Goal: Find specific page/section: Find specific page/section

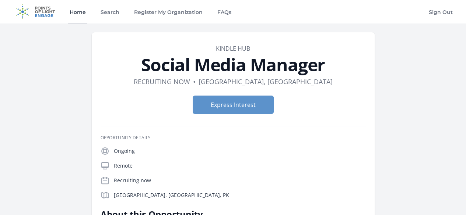
click at [76, 13] on link "Home" at bounding box center [77, 12] width 19 height 24
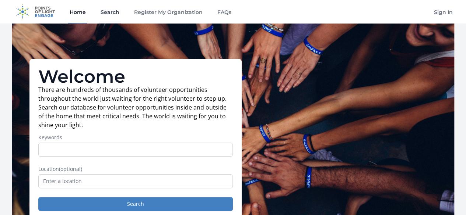
click at [109, 14] on link "Search" at bounding box center [110, 12] width 22 height 24
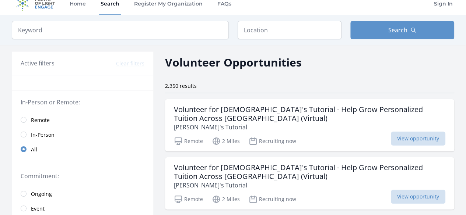
scroll to position [1, 0]
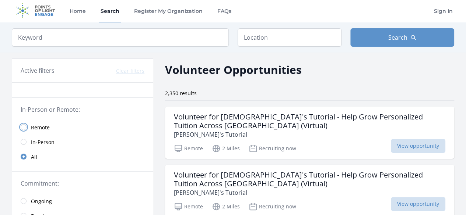
click at [24, 126] on input "radio" at bounding box center [24, 127] width 6 height 6
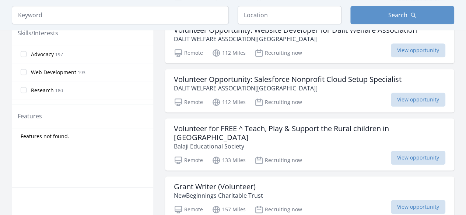
scroll to position [338, 0]
